Goal: Task Accomplishment & Management: Manage account settings

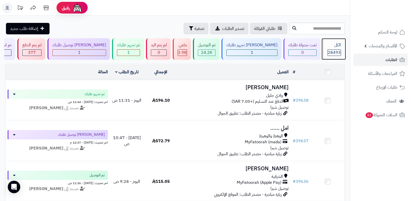
click at [332, 50] on span "28493" at bounding box center [334, 52] width 13 height 6
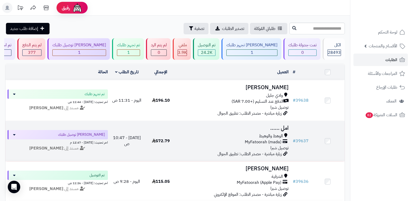
click at [282, 127] on h3 "امل ......" at bounding box center [234, 128] width 109 height 6
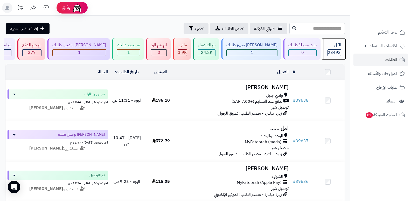
click at [332, 49] on span "28493" at bounding box center [334, 52] width 13 height 6
click at [339, 49] on div "الكل 28493" at bounding box center [334, 49] width 22 height 22
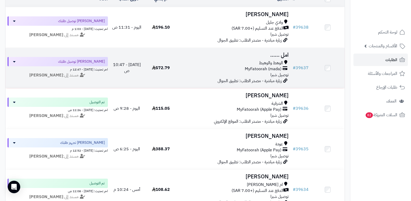
scroll to position [78, 0]
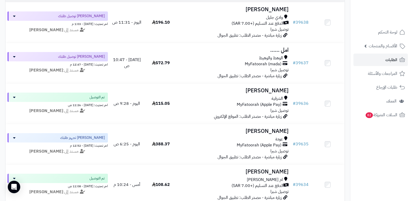
click at [356, 143] on nav "لوحة التحكم الأقسام والمنتجات المنتجات الأقسام الماركات مواصفات المنتجات مواصفا…" at bounding box center [380, 106] width 61 height 201
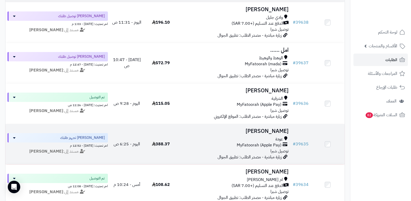
scroll to position [0, 0]
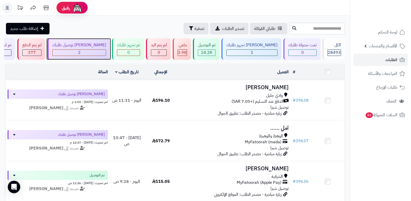
click at [97, 44] on div "[PERSON_NAME] توصيل طلبك" at bounding box center [79, 45] width 54 height 6
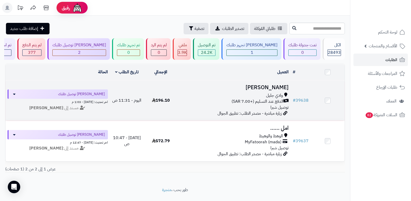
click at [266, 86] on h3 "[PERSON_NAME]" at bounding box center [234, 87] width 109 height 6
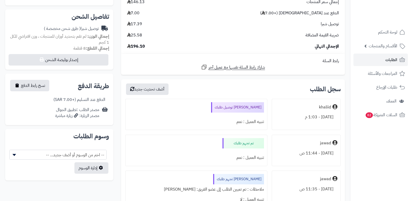
scroll to position [156, 0]
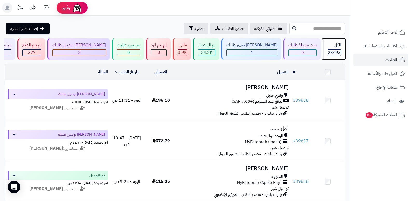
click at [332, 42] on div "الكل 28493" at bounding box center [334, 49] width 22 height 22
click at [328, 47] on div "الكل" at bounding box center [334, 45] width 13 height 6
click at [332, 46] on div "الكل" at bounding box center [334, 45] width 13 height 6
click at [331, 48] on div "الكل" at bounding box center [334, 45] width 13 height 6
click at [258, 10] on header "رفيق ! الطلبات معالجة مكتمل إرجاع المنتجات العملاء المتواجدون الان 29374 عملاء …" at bounding box center [205, 8] width 411 height 16
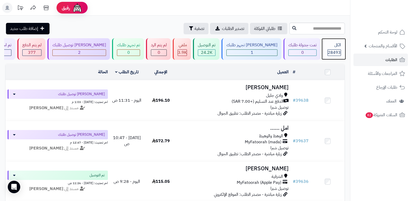
click at [340, 50] on div "28493" at bounding box center [334, 53] width 13 height 6
click at [336, 50] on span "28493" at bounding box center [334, 52] width 13 height 6
click at [328, 50] on div "28493" at bounding box center [334, 53] width 13 height 6
click at [336, 41] on div "الكل 28493" at bounding box center [334, 49] width 22 height 22
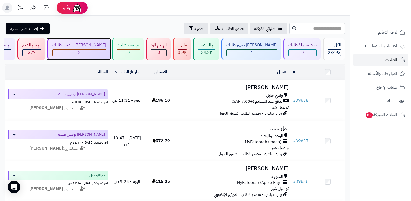
click at [94, 50] on div "2" at bounding box center [79, 53] width 53 height 6
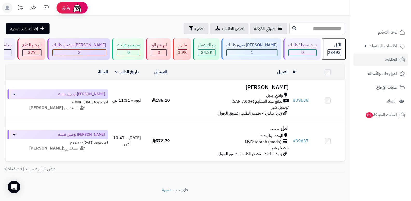
click at [336, 55] on span "28493" at bounding box center [334, 52] width 13 height 6
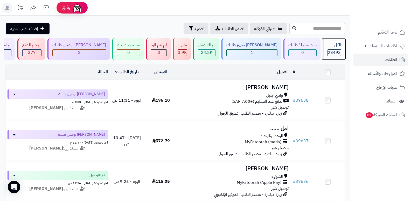
click at [332, 51] on span "28493" at bounding box center [334, 52] width 13 height 6
click at [331, 52] on span "28493" at bounding box center [334, 52] width 13 height 6
click at [336, 42] on div "الكل" at bounding box center [334, 45] width 13 height 6
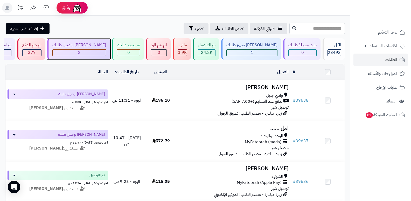
click at [86, 49] on div "[PERSON_NAME] توصيل طلبك 2" at bounding box center [78, 49] width 63 height 22
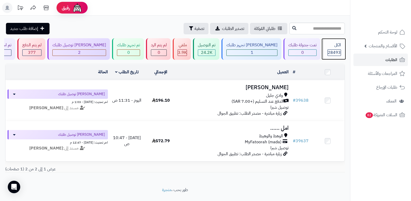
click at [330, 56] on div "الكل 28493" at bounding box center [334, 49] width 22 height 22
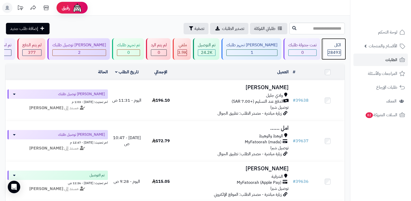
click at [325, 48] on div "الكل 28493" at bounding box center [334, 49] width 22 height 22
click at [329, 54] on span "28493" at bounding box center [334, 52] width 13 height 6
click at [336, 47] on div "الكل" at bounding box center [334, 45] width 13 height 6
click at [335, 46] on div "الكل" at bounding box center [334, 45] width 13 height 6
click at [329, 45] on div "الكل" at bounding box center [334, 45] width 13 height 6
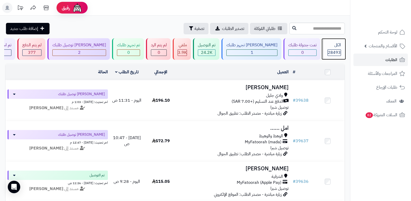
click at [337, 40] on div "الكل 28493" at bounding box center [334, 49] width 22 height 22
click at [328, 48] on div "الكل 28493" at bounding box center [334, 49] width 22 height 22
click at [329, 48] on div "الكل 28493" at bounding box center [334, 49] width 22 height 22
click at [340, 45] on div "الكل" at bounding box center [334, 45] width 13 height 6
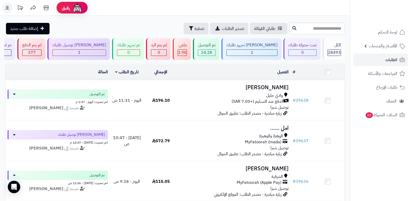
click at [390, 169] on nav "لوحة التحكم الأقسام والمنتجات المنتجات الأقسام الماركات مواصفات المنتجات مواصفا…" at bounding box center [380, 106] width 61 height 201
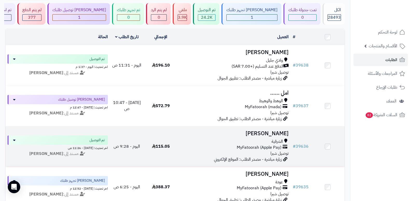
scroll to position [26, 0]
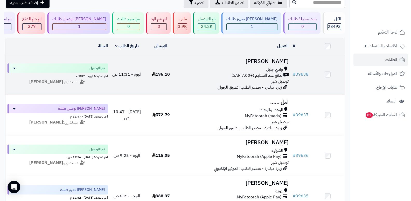
click at [261, 63] on h3 "[PERSON_NAME]" at bounding box center [234, 61] width 109 height 6
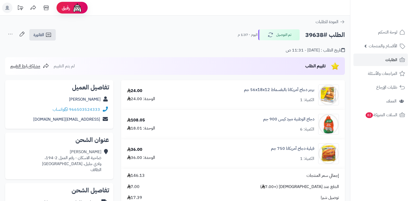
scroll to position [104, 0]
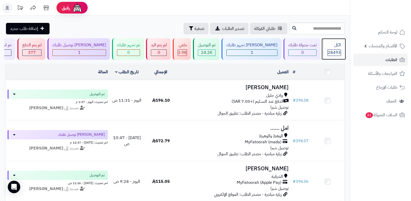
click at [330, 47] on div "الكل" at bounding box center [334, 45] width 13 height 6
click at [326, 48] on div "الكل 28493" at bounding box center [334, 49] width 22 height 22
click at [334, 49] on div "الكل 28493" at bounding box center [334, 49] width 22 height 22
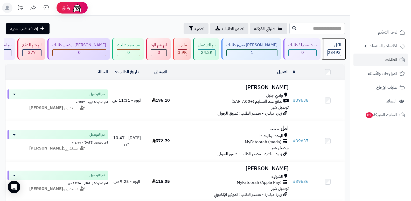
click at [334, 40] on div "الكل 28493" at bounding box center [334, 49] width 22 height 22
click at [376, 146] on nav "لوحة التحكم الأقسام والمنتجات المنتجات الأقسام الماركات مواصفات المنتجات مواصفا…" at bounding box center [380, 106] width 61 height 201
click at [334, 43] on div "الكل" at bounding box center [334, 45] width 13 height 6
click at [330, 50] on span "28493" at bounding box center [334, 52] width 13 height 6
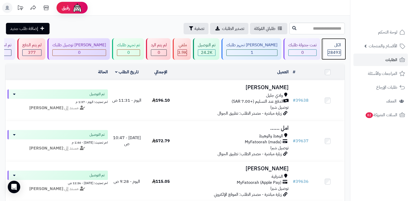
click at [338, 51] on span "28493" at bounding box center [334, 52] width 13 height 6
click at [331, 51] on span "28493" at bounding box center [334, 52] width 13 height 6
click at [335, 43] on div "الكل" at bounding box center [334, 45] width 13 height 6
click at [341, 52] on div "28493" at bounding box center [334, 53] width 13 height 6
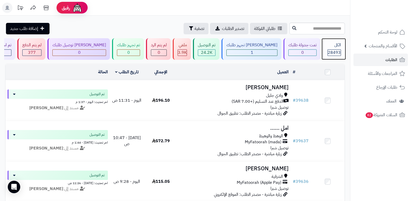
click at [332, 52] on span "28493" at bounding box center [334, 52] width 13 height 6
click at [329, 45] on div "الكل" at bounding box center [334, 45] width 13 height 6
click at [336, 50] on span "28493" at bounding box center [334, 52] width 13 height 6
click at [337, 54] on span "28493" at bounding box center [334, 52] width 13 height 6
click at [337, 47] on div "الكل" at bounding box center [334, 45] width 13 height 6
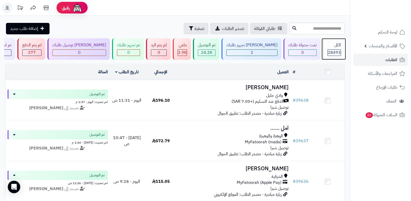
click at [335, 50] on span "28493" at bounding box center [334, 52] width 13 height 6
click at [339, 58] on div "الكل 28493" at bounding box center [334, 49] width 22 height 22
click at [338, 51] on span "28493" at bounding box center [334, 52] width 13 height 6
click at [333, 51] on span "28493" at bounding box center [334, 52] width 13 height 6
click at [333, 50] on span "28493" at bounding box center [334, 52] width 13 height 6
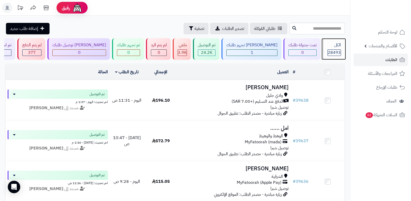
click at [334, 49] on span "28493" at bounding box center [334, 52] width 13 height 6
click at [336, 44] on div "الكل" at bounding box center [334, 45] width 13 height 6
click at [335, 48] on div "الكل" at bounding box center [334, 45] width 13 height 6
click at [332, 45] on div "الكل" at bounding box center [334, 45] width 13 height 6
click at [339, 47] on div "الكل" at bounding box center [334, 45] width 13 height 6
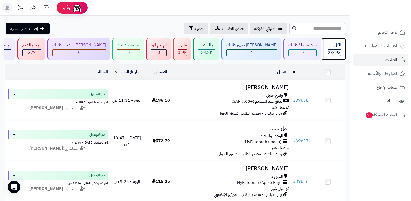
click at [334, 51] on span "28493" at bounding box center [334, 52] width 13 height 6
click at [339, 54] on span "28493" at bounding box center [334, 52] width 13 height 6
click at [339, 43] on div "الكل" at bounding box center [334, 45] width 13 height 6
click at [331, 54] on span "28493" at bounding box center [334, 52] width 13 height 6
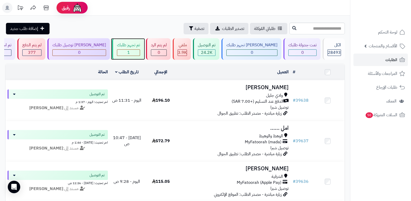
click at [133, 57] on div "تم تجهيز طلبك 1" at bounding box center [128, 49] width 32 height 22
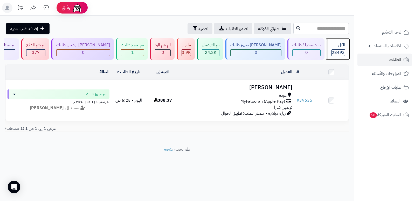
click at [339, 49] on span "28493" at bounding box center [338, 52] width 13 height 6
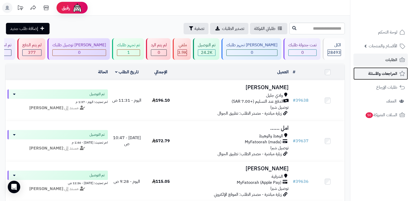
click at [393, 74] on span "المراجعات والأسئلة" at bounding box center [382, 73] width 29 height 7
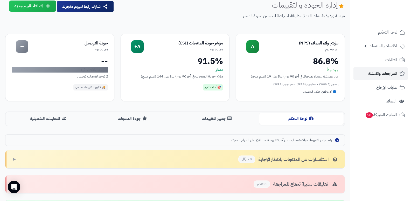
scroll to position [3, 0]
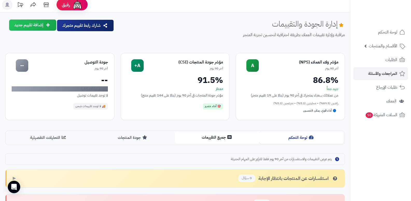
click at [218, 137] on button "جميع التقييمات" at bounding box center [217, 137] width 84 height 12
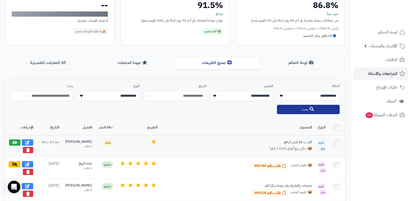
scroll to position [0, 0]
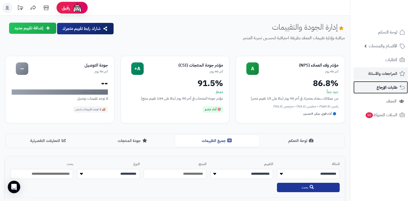
click at [378, 89] on span "طلبات الإرجاع" at bounding box center [387, 87] width 21 height 7
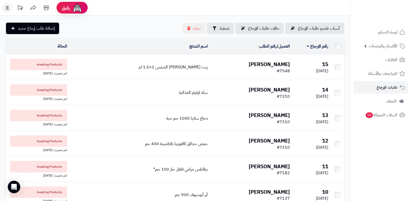
click at [384, 107] on ul "لوحة التحكم الأقسام والمنتجات المنتجات الأقسام الماركات مواصفات المنتجات مواصفا…" at bounding box center [381, 73] width 61 height 95
click at [387, 102] on span "العملاء" at bounding box center [391, 100] width 10 height 7
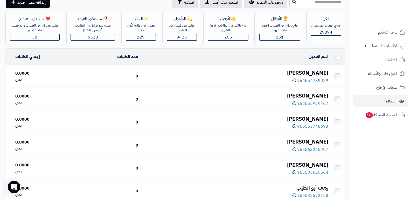
scroll to position [26, 0]
click at [312, 72] on div "ابو عبدالرحمن الثقفي" at bounding box center [235, 73] width 186 height 8
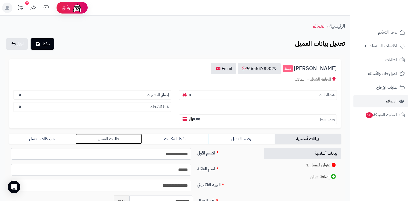
click at [122, 139] on link "طلبات العميل" at bounding box center [108, 138] width 66 height 10
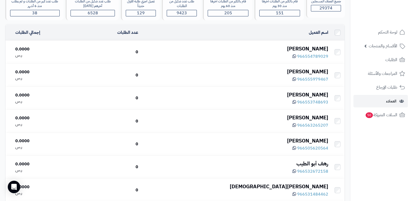
scroll to position [78, 0]
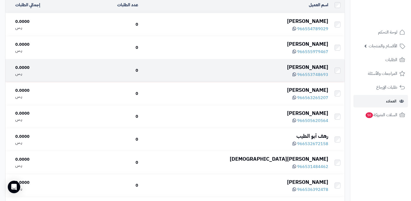
click at [309, 67] on div "Amjad Alotibi" at bounding box center [235, 67] width 186 height 8
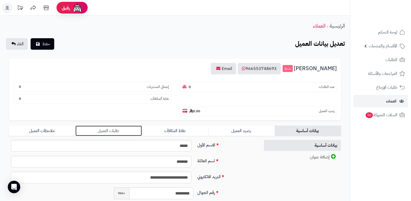
click at [105, 130] on link "طلبات العميل" at bounding box center [108, 130] width 66 height 10
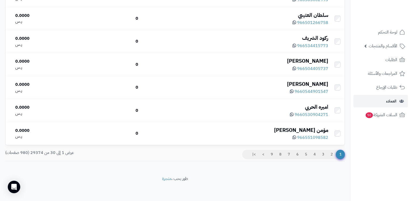
scroll to position [608, 0]
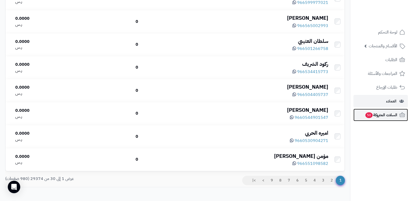
click at [406, 115] on link "السلات المتروكة 50" at bounding box center [381, 114] width 54 height 12
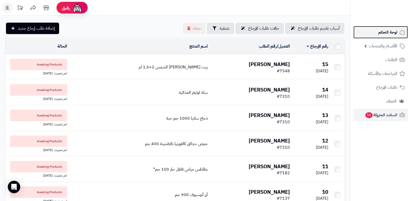
click at [382, 35] on span "لوحة التحكم" at bounding box center [388, 32] width 19 height 7
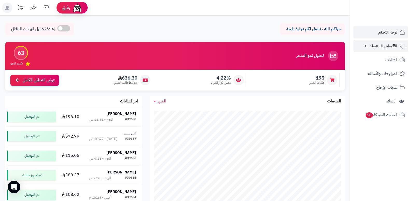
click at [380, 50] on link "الأقسام والمنتجات" at bounding box center [381, 46] width 54 height 12
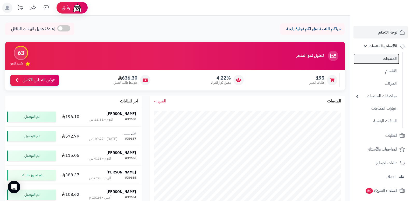
click at [391, 61] on link "المنتجات" at bounding box center [377, 58] width 46 height 11
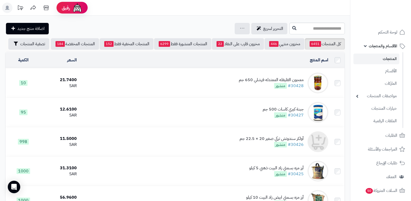
click at [388, 45] on span "الأقسام والمنتجات" at bounding box center [383, 45] width 29 height 7
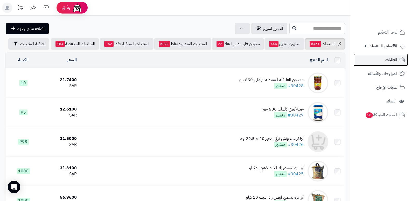
click at [388, 57] on span "الطلبات" at bounding box center [392, 59] width 12 height 7
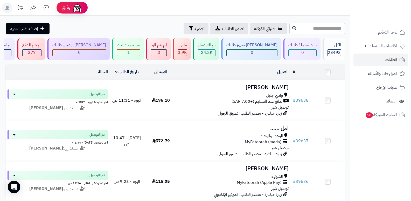
click at [389, 159] on nav "لوحة التحكم الأقسام والمنتجات المنتجات الأقسام الماركات مواصفات المنتجات مواصفا…" at bounding box center [380, 106] width 61 height 201
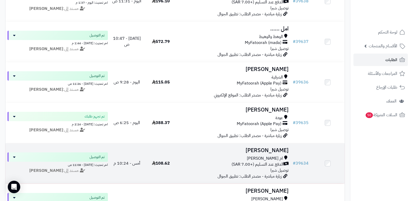
scroll to position [104, 0]
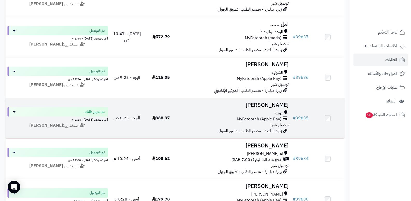
click at [279, 102] on h3 "[PERSON_NAME]" at bounding box center [234, 105] width 109 height 6
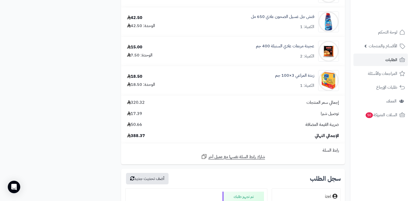
scroll to position [649, 0]
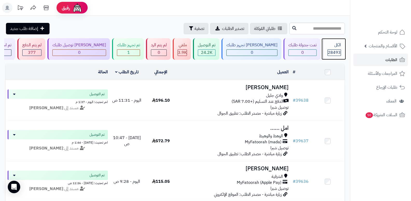
click at [323, 48] on div "الكل 28493" at bounding box center [334, 49] width 22 height 22
click at [328, 52] on div "28493" at bounding box center [334, 52] width 13 height 6
click at [332, 51] on span "28493" at bounding box center [334, 52] width 13 height 6
click at [338, 50] on span "28493" at bounding box center [334, 52] width 13 height 6
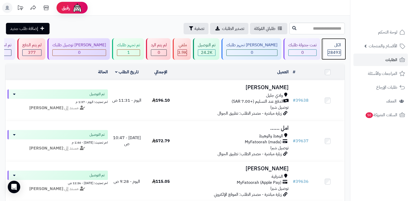
click at [333, 47] on div "الكل" at bounding box center [334, 45] width 13 height 6
click at [329, 54] on span "28493" at bounding box center [334, 52] width 13 height 6
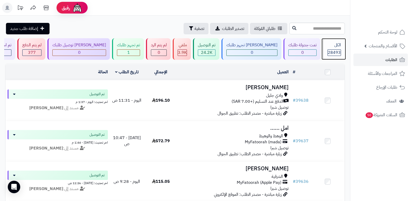
click at [339, 51] on span "28493" at bounding box center [334, 52] width 13 height 6
click at [336, 53] on span "28493" at bounding box center [334, 52] width 13 height 6
click at [333, 53] on span "28493" at bounding box center [334, 52] width 13 height 6
click at [331, 46] on div "الكل" at bounding box center [334, 45] width 13 height 6
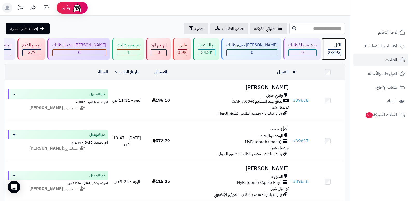
click at [336, 44] on div "الكل" at bounding box center [334, 45] width 13 height 6
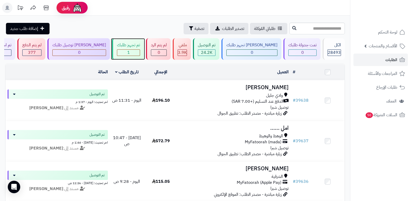
click at [135, 58] on div "تم تجهيز طلبك 1" at bounding box center [128, 49] width 32 height 22
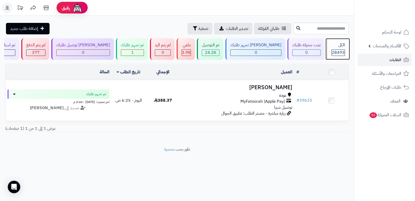
click at [338, 49] on div "الكل 28493" at bounding box center [338, 49] width 22 height 22
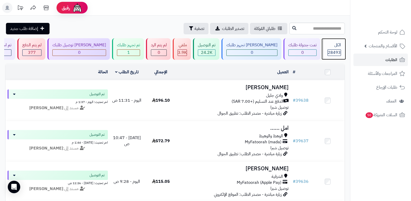
click at [339, 50] on div "28493" at bounding box center [334, 53] width 13 height 6
click at [324, 47] on div "الكل 28493" at bounding box center [334, 49] width 22 height 22
click at [332, 46] on div "الكل" at bounding box center [334, 45] width 13 height 6
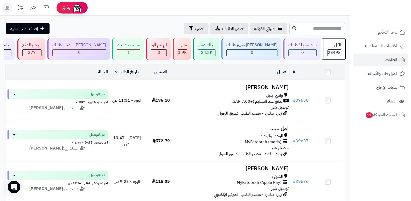
click at [332, 46] on div "الكل" at bounding box center [334, 45] width 13 height 6
click at [333, 50] on span "28493" at bounding box center [334, 52] width 13 height 6
click at [328, 52] on div "28493" at bounding box center [334, 53] width 13 height 6
click at [339, 50] on span "28493" at bounding box center [334, 52] width 13 height 6
click at [216, 45] on div "تم التوصيل" at bounding box center [207, 45] width 18 height 6
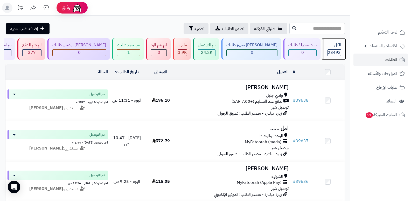
click at [330, 50] on span "28493" at bounding box center [334, 52] width 13 height 6
click at [324, 49] on div "الكل 28493" at bounding box center [334, 49] width 22 height 22
click at [335, 46] on div "الكل" at bounding box center [334, 45] width 13 height 6
click at [332, 47] on div "الكل" at bounding box center [334, 45] width 13 height 6
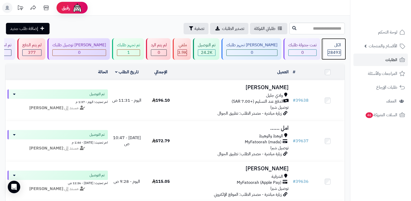
click at [332, 40] on div "الكل 28493" at bounding box center [334, 49] width 22 height 22
click at [338, 56] on div "الكل 28493" at bounding box center [334, 49] width 22 height 22
click at [334, 49] on span "28493" at bounding box center [334, 52] width 13 height 6
click at [329, 49] on span "28493" at bounding box center [334, 52] width 13 height 6
click at [329, 49] on div "الكل 28493" at bounding box center [334, 49] width 22 height 22
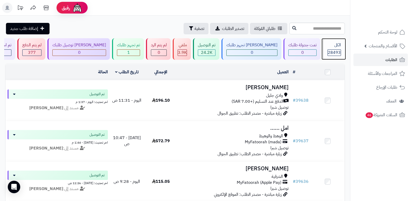
click at [340, 47] on div "الكل" at bounding box center [334, 45] width 13 height 6
click at [331, 52] on span "28493" at bounding box center [334, 52] width 13 height 6
click at [329, 52] on span "28493" at bounding box center [334, 52] width 13 height 6
click at [338, 47] on div "الكل" at bounding box center [334, 45] width 13 height 6
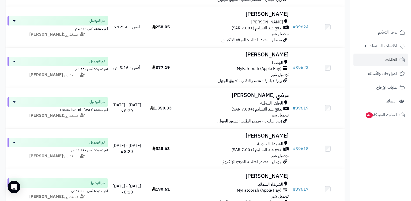
scroll to position [467, 0]
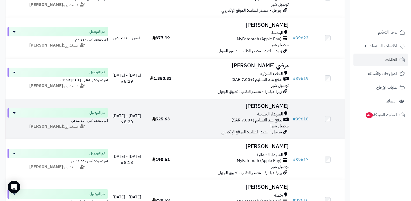
click at [273, 106] on h3 "[PERSON_NAME]" at bounding box center [234, 106] width 109 height 6
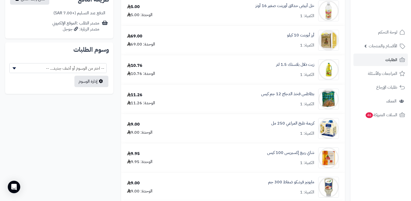
scroll to position [259, 0]
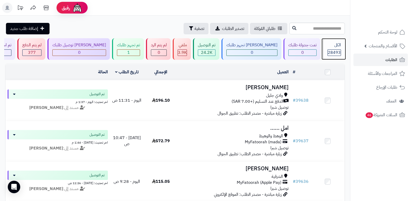
click at [324, 50] on div "الكل 28493" at bounding box center [334, 49] width 22 height 22
click at [336, 53] on span "28493" at bounding box center [334, 52] width 13 height 6
click at [333, 49] on span "28493" at bounding box center [334, 52] width 13 height 6
click at [337, 53] on span "28493" at bounding box center [334, 52] width 13 height 6
click at [336, 44] on div "الكل" at bounding box center [334, 45] width 13 height 6
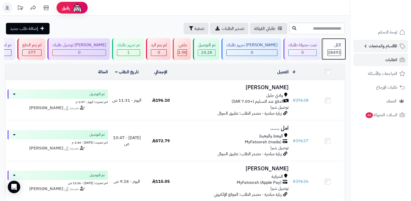
drag, startPoint x: 337, startPoint y: 49, endPoint x: 354, endPoint y: 44, distance: 18.1
click at [337, 48] on div "الكل 28493" at bounding box center [334, 49] width 22 height 22
click at [337, 49] on span "28493" at bounding box center [334, 52] width 13 height 6
click at [328, 45] on div "الكل" at bounding box center [334, 45] width 13 height 6
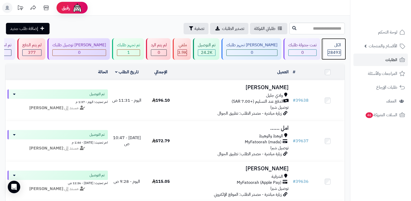
click at [328, 53] on div "28493" at bounding box center [334, 53] width 13 height 6
click at [330, 44] on div "الكل" at bounding box center [334, 45] width 13 height 6
click at [328, 53] on span "28493" at bounding box center [334, 52] width 13 height 6
click at [335, 49] on span "28493" at bounding box center [334, 52] width 13 height 6
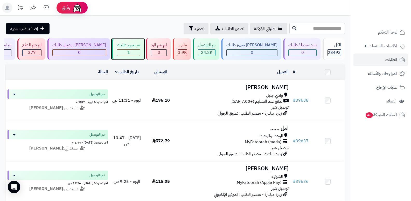
click at [137, 45] on div "تم تجهيز طلبك" at bounding box center [128, 45] width 23 height 6
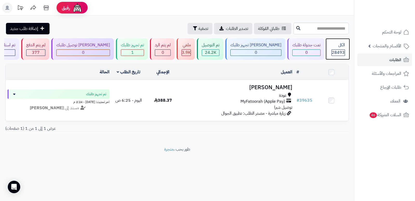
click at [345, 49] on div "الكل 28493" at bounding box center [338, 49] width 22 height 22
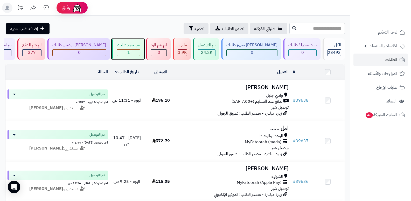
click at [129, 55] on div "1" at bounding box center [128, 53] width 23 height 6
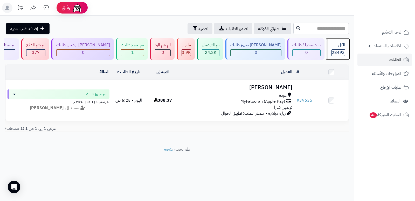
click at [335, 44] on div "الكل" at bounding box center [338, 45] width 13 height 6
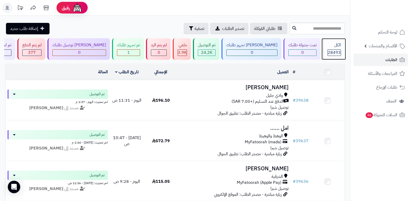
click at [331, 52] on span "28493" at bounding box center [334, 52] width 13 height 6
click at [337, 42] on div "الكل 28493" at bounding box center [334, 49] width 22 height 22
click at [338, 40] on div "الكل 28493" at bounding box center [334, 49] width 22 height 22
click at [333, 47] on div "الكل" at bounding box center [334, 45] width 13 height 6
click at [330, 46] on div "الكل" at bounding box center [334, 45] width 13 height 6
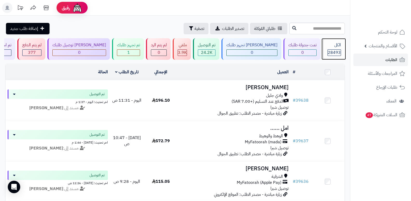
click at [330, 46] on div "الكل" at bounding box center [334, 45] width 13 height 6
click at [333, 49] on div "الكل 28493" at bounding box center [334, 49] width 22 height 22
click at [330, 54] on span "28493" at bounding box center [334, 52] width 13 height 6
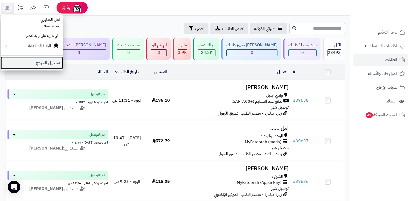
click at [57, 63] on link "تسجيل الخروج" at bounding box center [32, 63] width 62 height 12
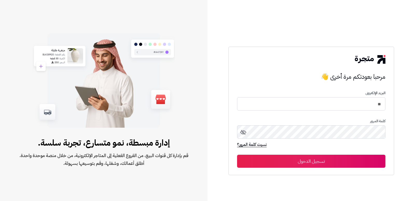
type input "*"
type input "****"
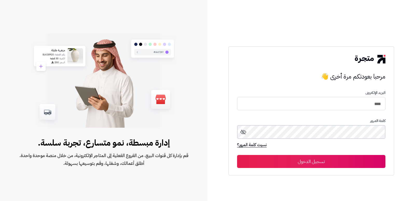
click at [237, 155] on button "تسجيل الدخول" at bounding box center [311, 161] width 148 height 13
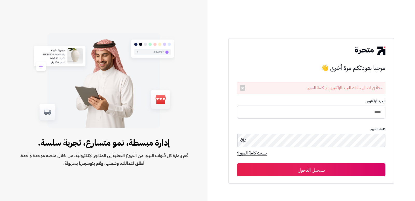
click at [237, 163] on button "تسجيل الدخول" at bounding box center [311, 169] width 148 height 13
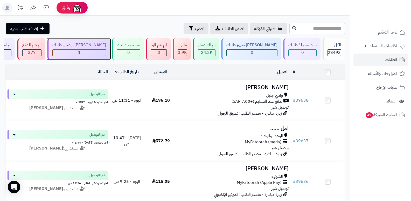
click at [81, 52] on span "1" at bounding box center [79, 52] width 3 height 6
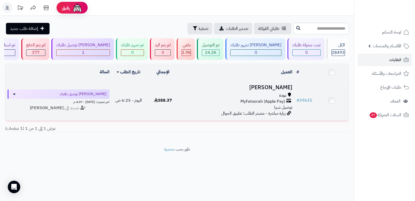
click at [271, 85] on h3 "[PERSON_NAME]" at bounding box center [237, 87] width 110 height 6
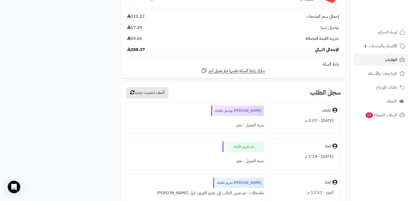
scroll to position [778, 0]
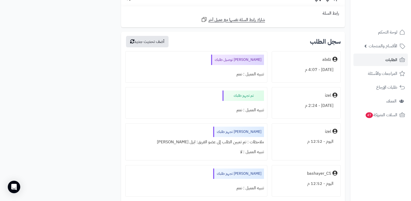
drag, startPoint x: 387, startPoint y: 181, endPoint x: 368, endPoint y: 168, distance: 23.2
click at [387, 181] on nav "لوحة التحكم الأقسام والمنتجات المنتجات الأقسام الماركات مواصفات المنتجات مواصفا…" at bounding box center [380, 106] width 61 height 201
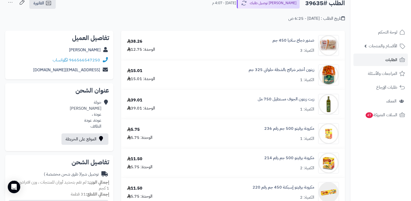
scroll to position [0, 0]
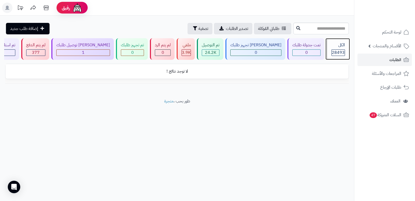
click at [336, 46] on div "الكل" at bounding box center [338, 45] width 13 height 6
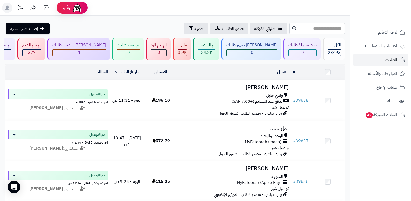
click at [8, 4] on rect at bounding box center [7, 8] width 10 height 10
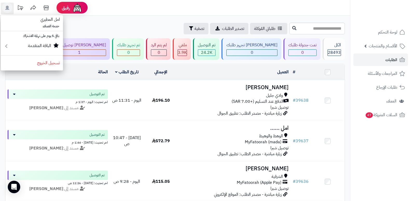
click at [120, 6] on header "رفيق ! الطلبات معالجة مكتمل إرجاع المنتجات العملاء المتواجدون الان 29378 عملاء …" at bounding box center [205, 8] width 411 height 16
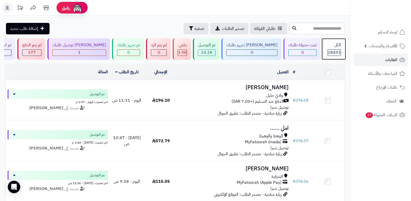
click at [339, 44] on div "الكل" at bounding box center [334, 45] width 13 height 6
click at [6, 9] on rect at bounding box center [7, 8] width 10 height 10
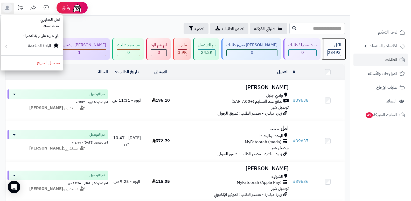
click at [335, 46] on div "الكل" at bounding box center [334, 45] width 13 height 6
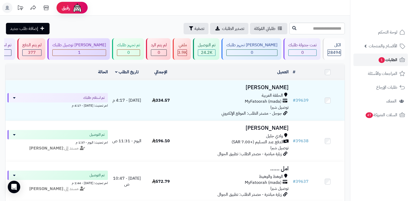
click at [385, 59] on span "الطلبات 1" at bounding box center [387, 59] width 19 height 7
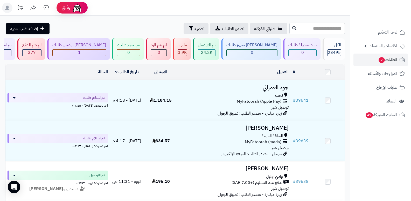
click at [9, 6] on rect at bounding box center [7, 8] width 10 height 10
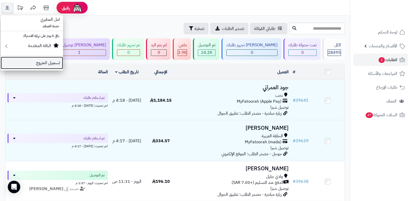
click at [41, 65] on link "تسجيل الخروج" at bounding box center [32, 63] width 62 height 12
